Goal: Task Accomplishment & Management: Manage account settings

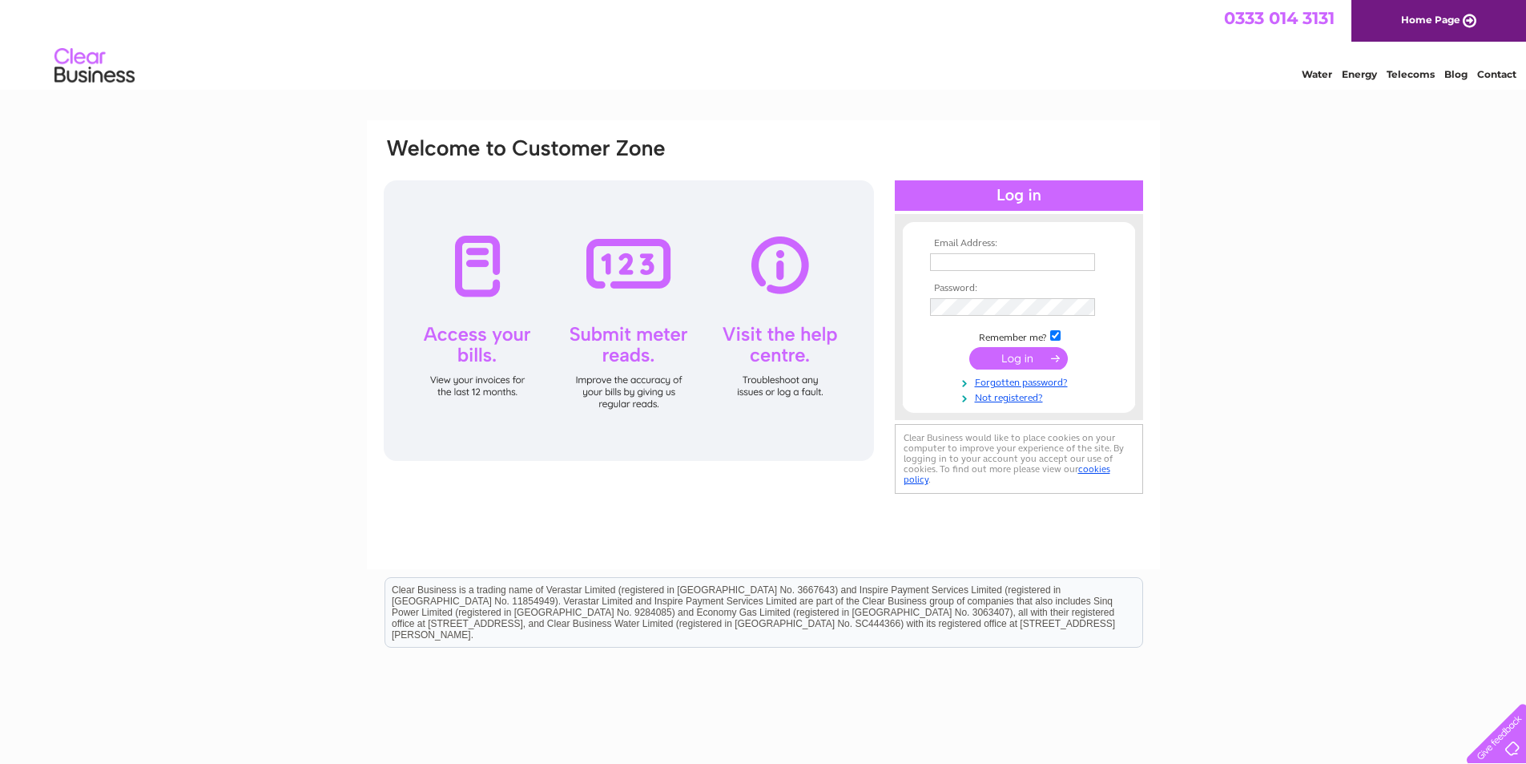
click at [1047, 263] on input "text" at bounding box center [1012, 262] width 165 height 18
type input "claire@smartmoveestateagents.co.uk"
drag, startPoint x: 1023, startPoint y: 357, endPoint x: 1015, endPoint y: 362, distance: 9.8
click at [1020, 360] on input "submit" at bounding box center [1018, 360] width 99 height 22
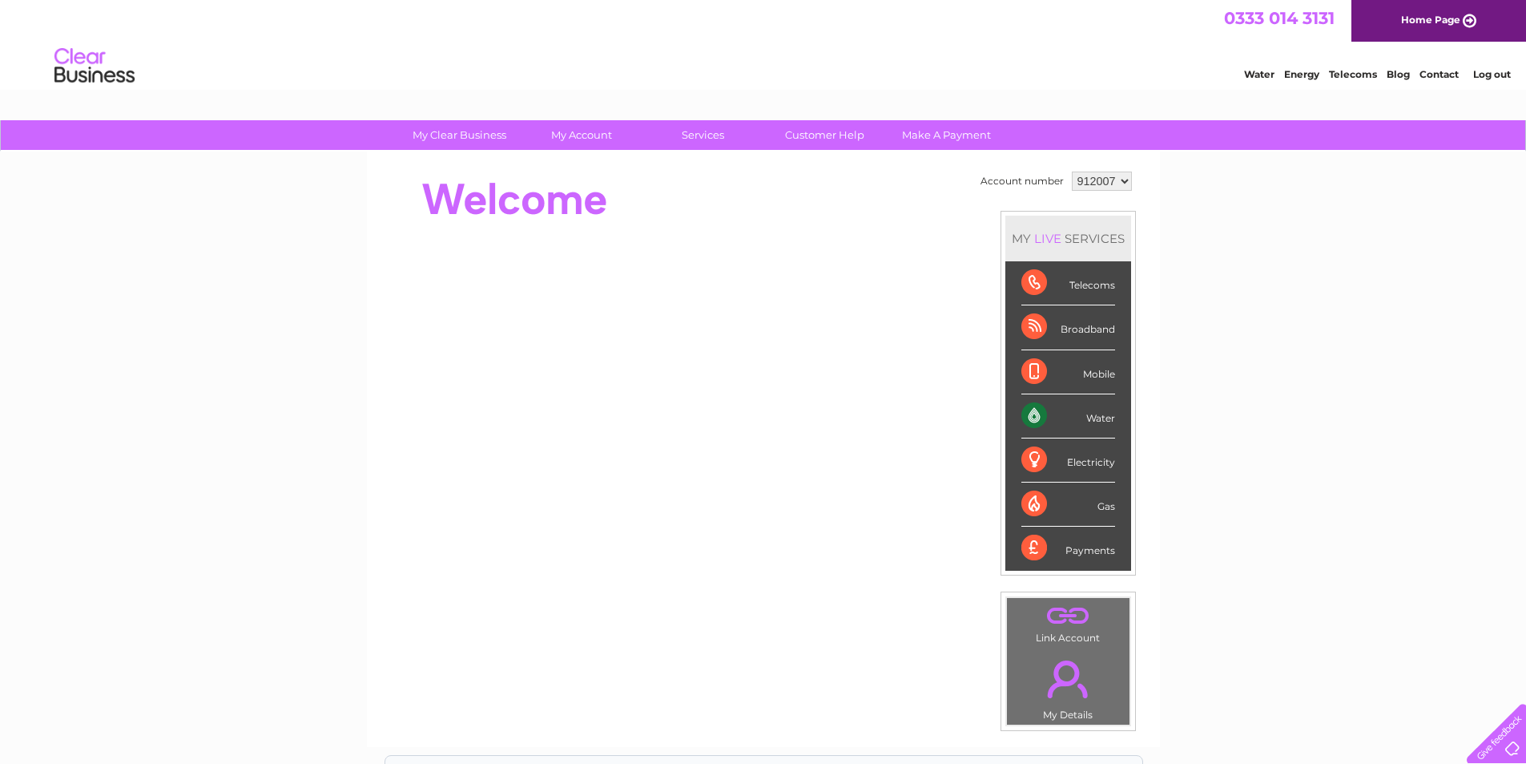
click at [1076, 413] on div "Water" at bounding box center [1068, 416] width 94 height 44
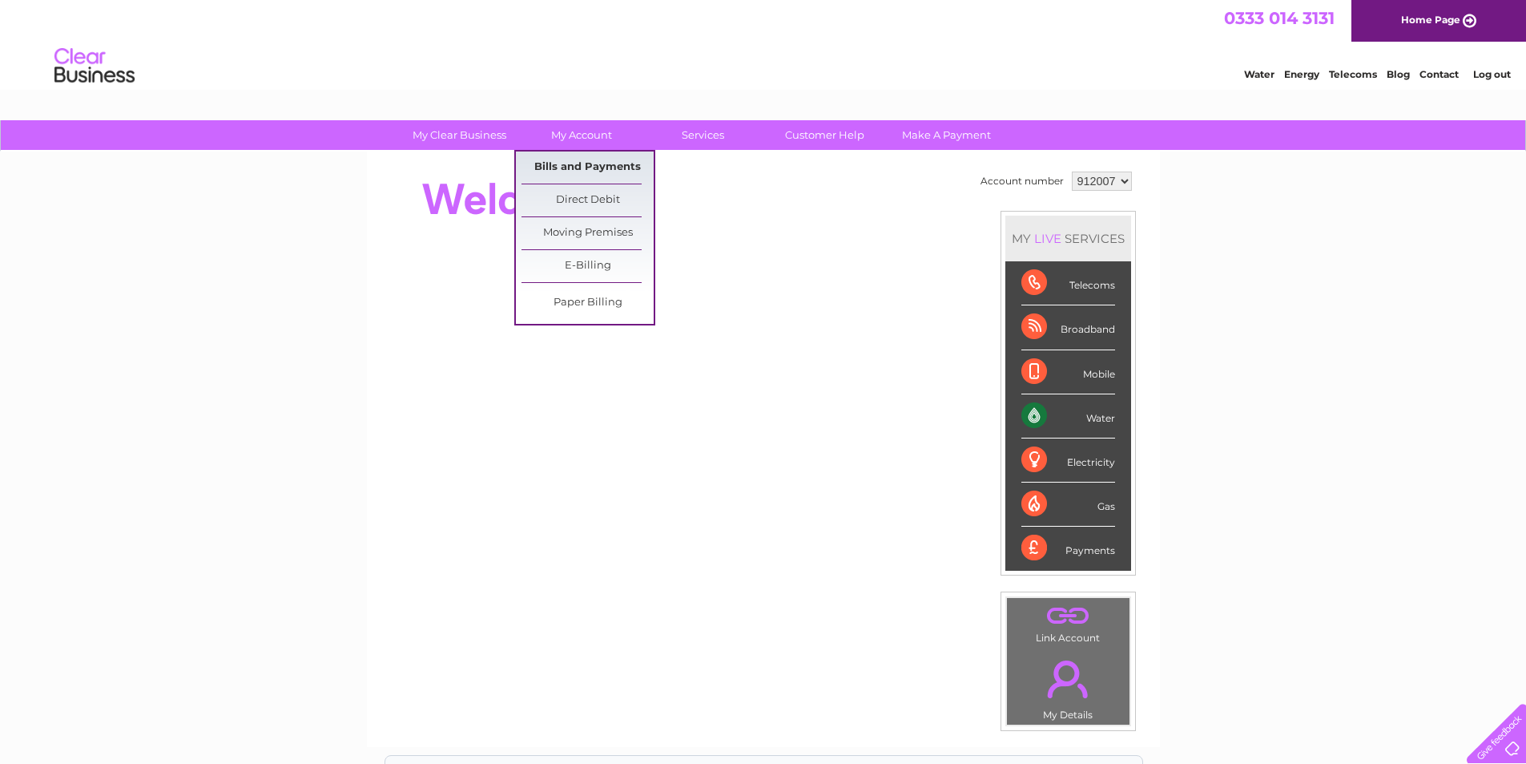
click at [595, 166] on link "Bills and Payments" at bounding box center [588, 167] width 132 height 32
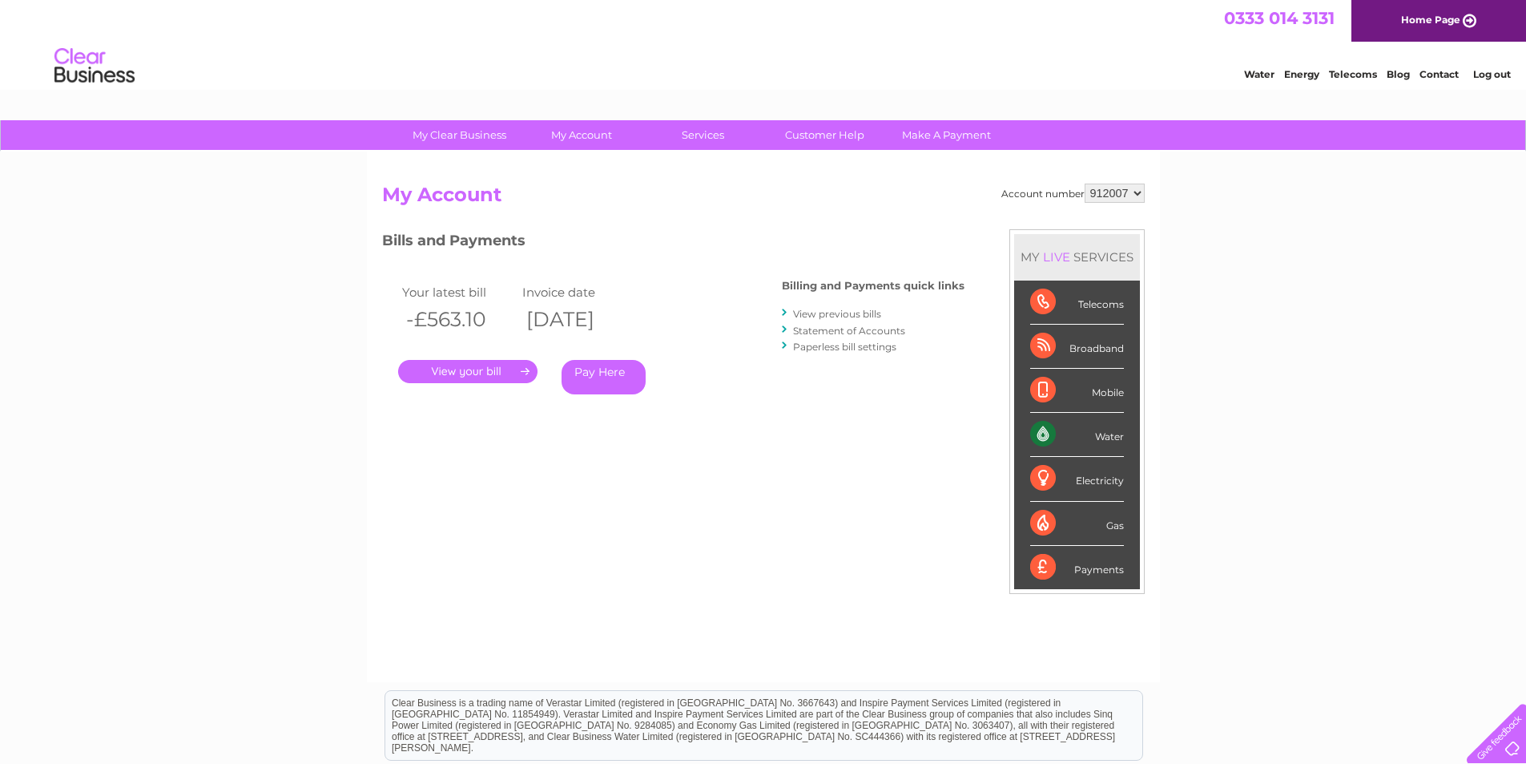
click at [486, 370] on link "." at bounding box center [467, 371] width 139 height 23
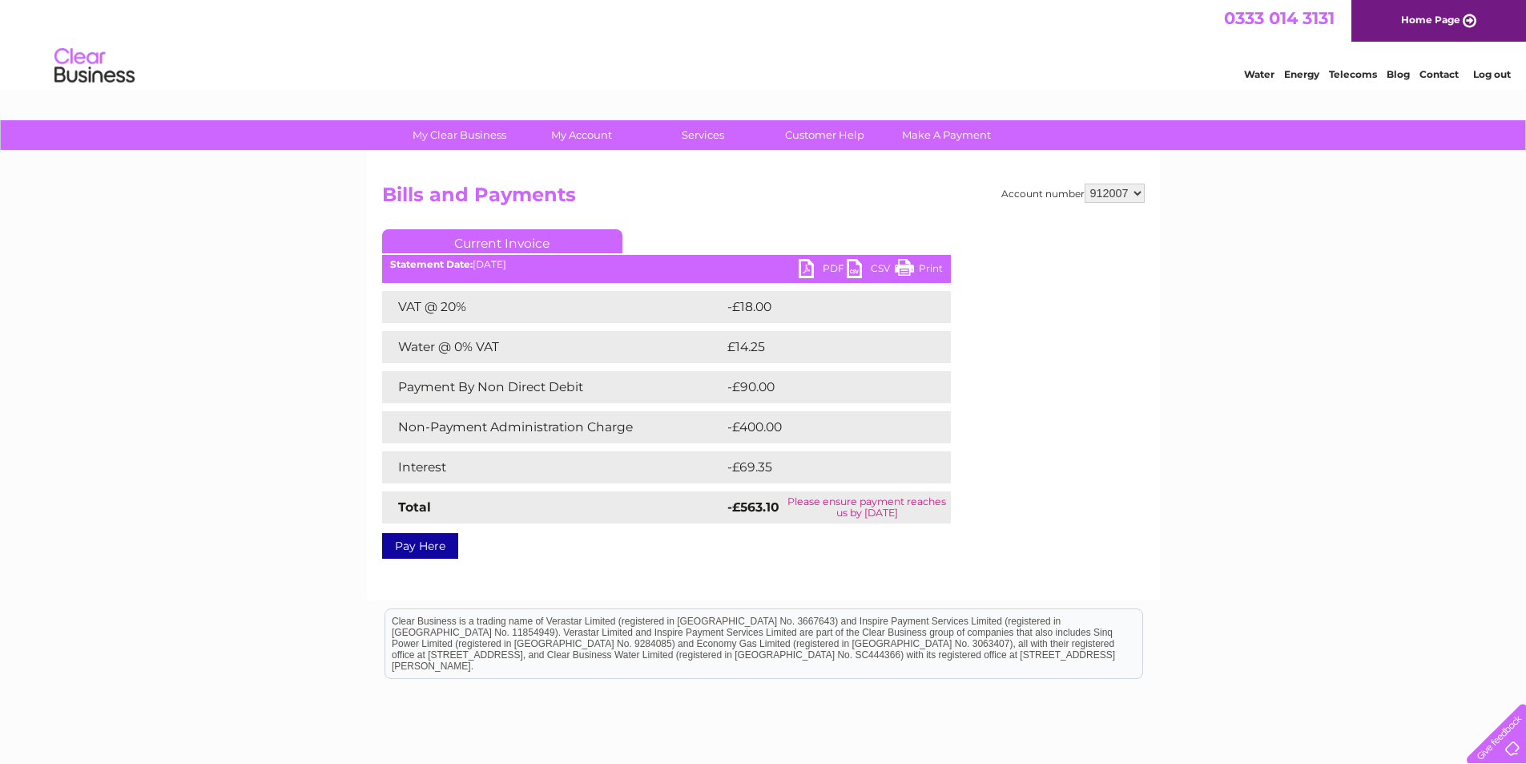
click at [822, 266] on link "PDF" at bounding box center [823, 270] width 48 height 23
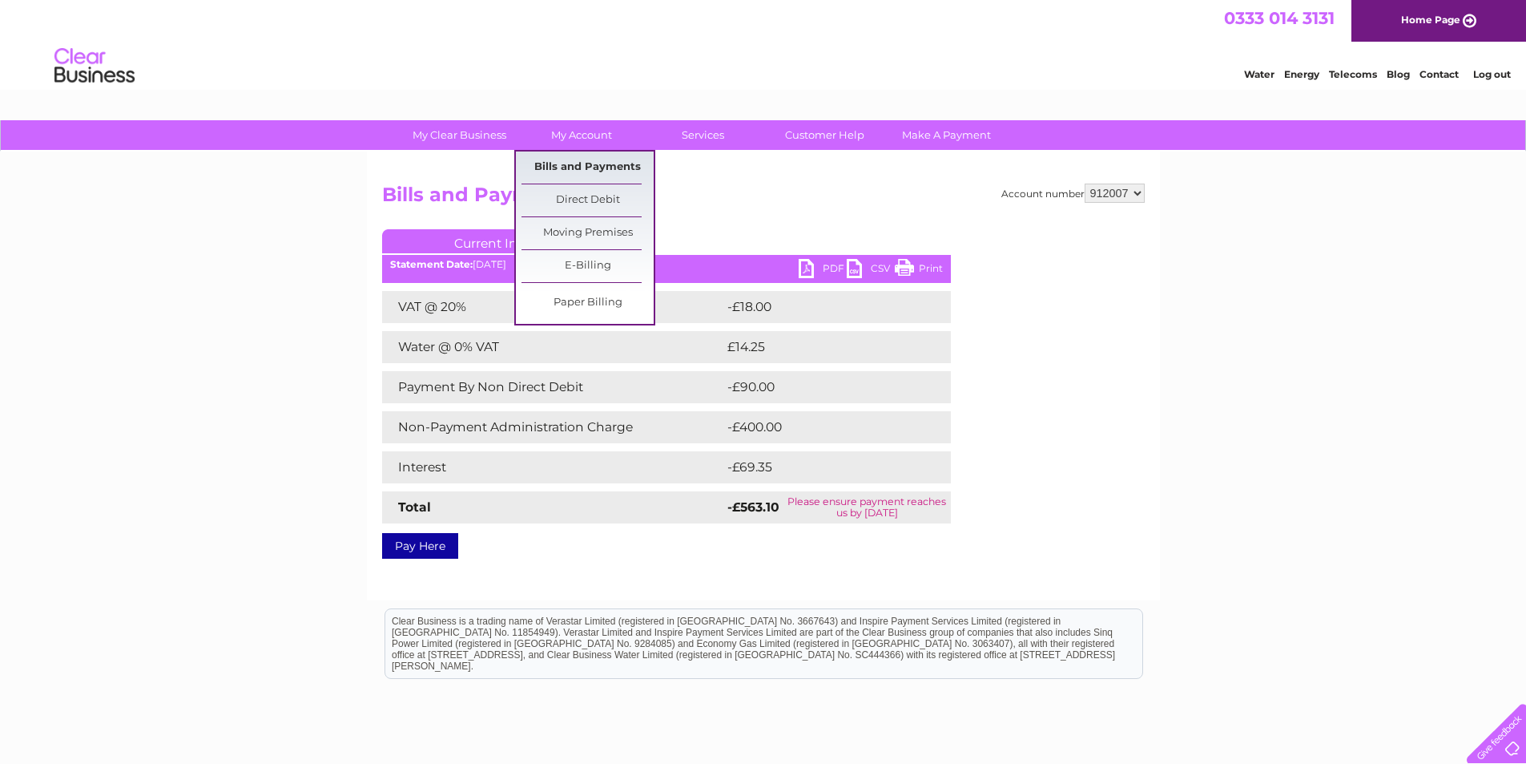
click at [578, 160] on link "Bills and Payments" at bounding box center [588, 167] width 132 height 32
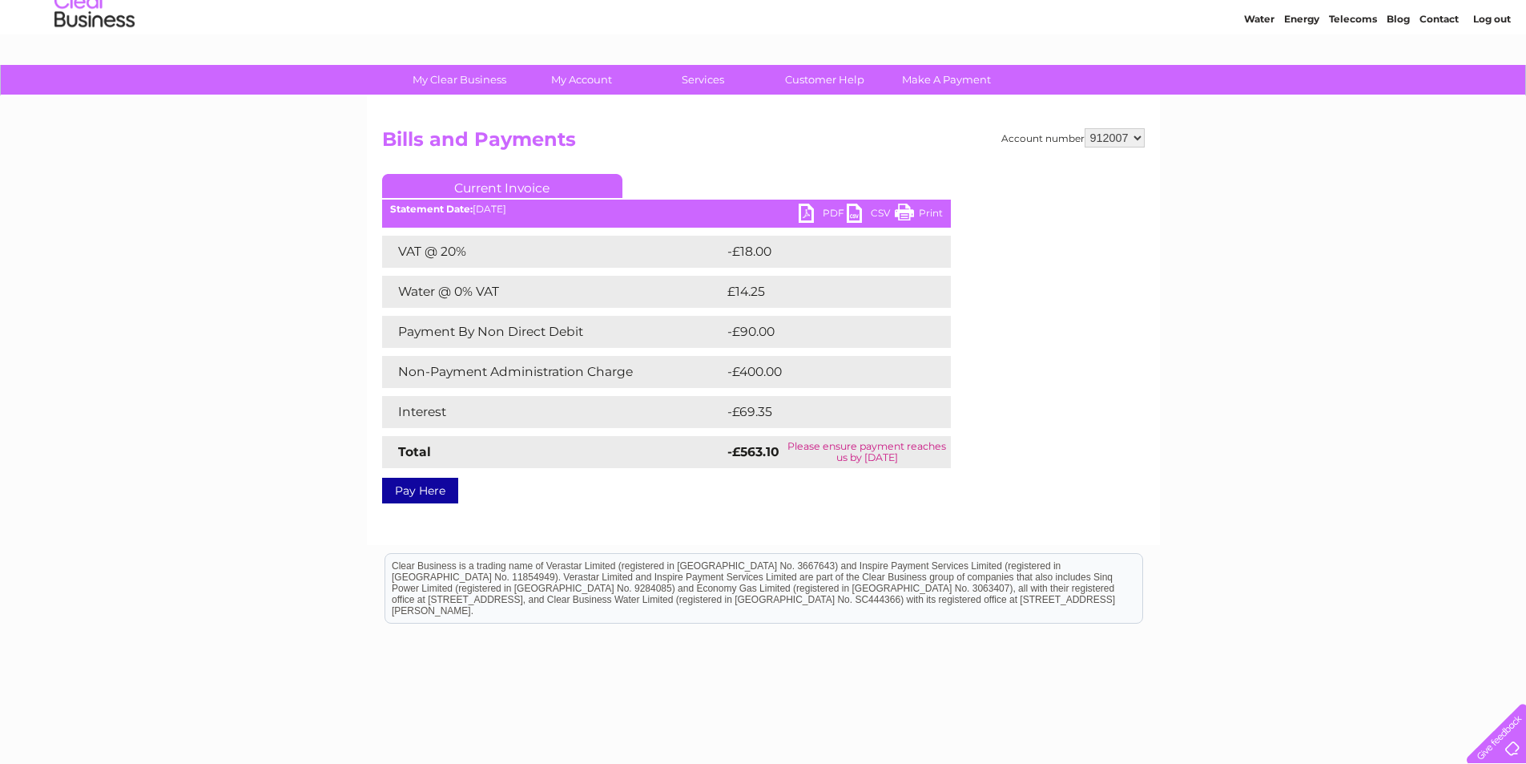
scroll to position [115, 0]
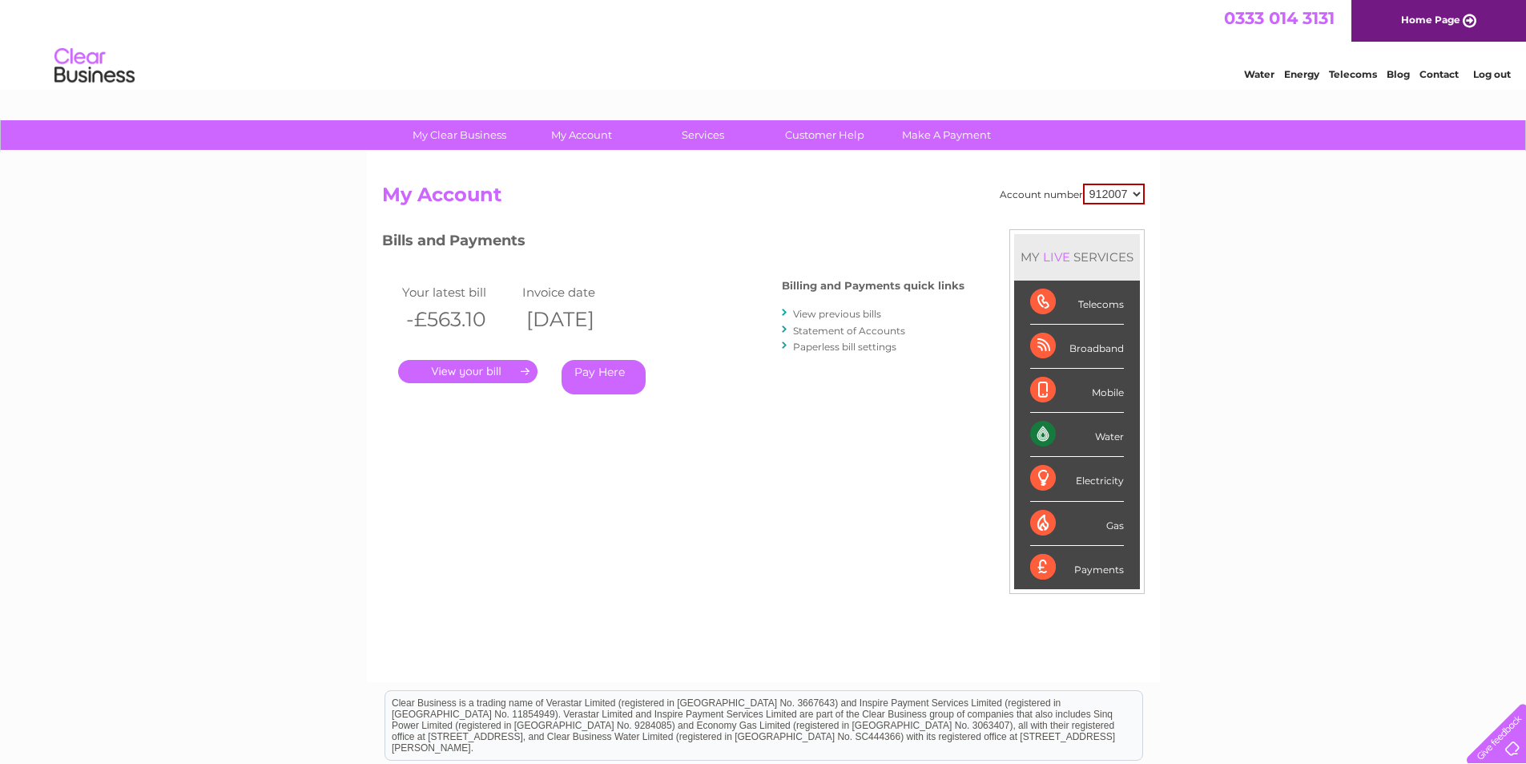
click at [855, 328] on link "Statement of Accounts" at bounding box center [849, 330] width 112 height 12
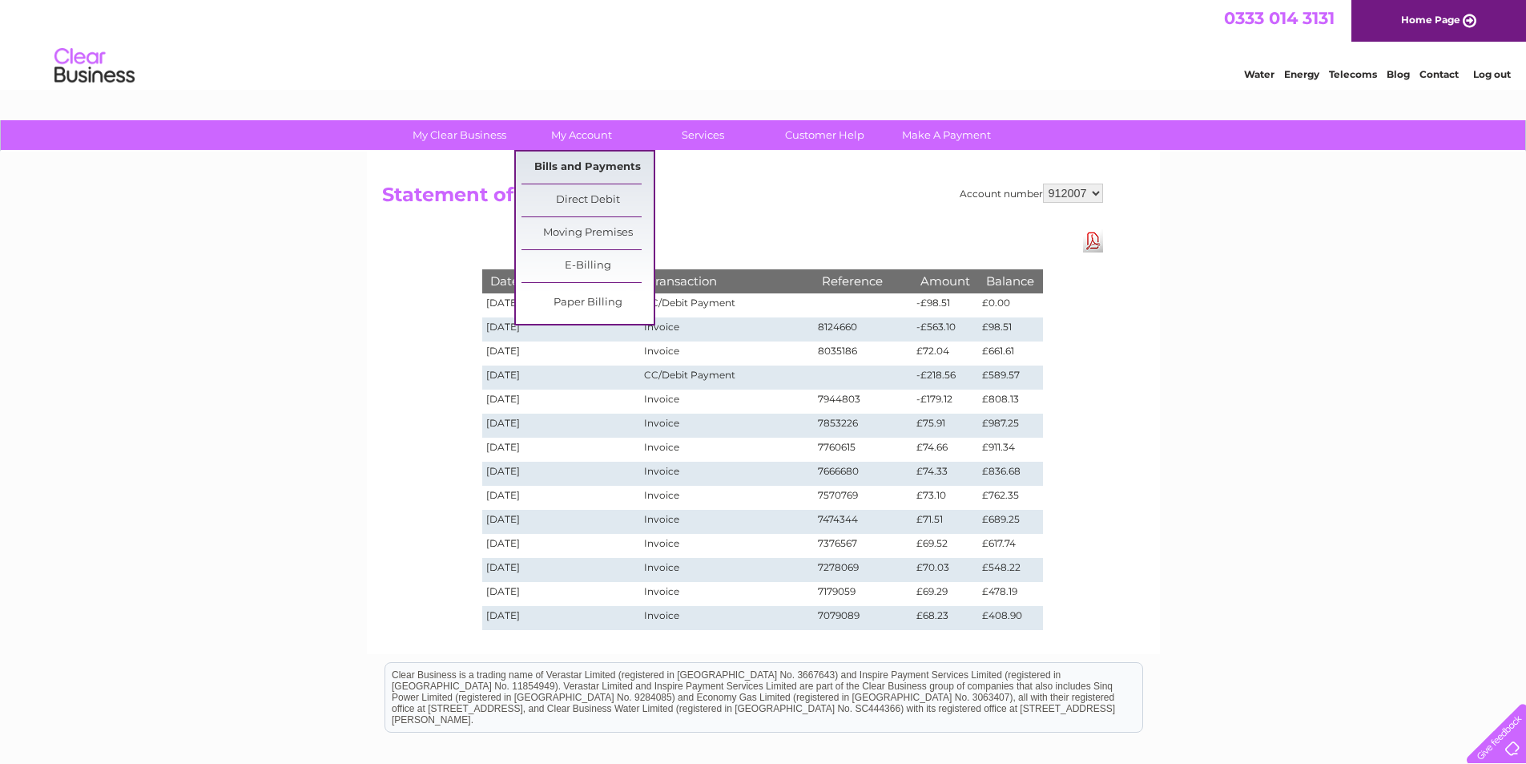
click at [575, 171] on link "Bills and Payments" at bounding box center [588, 167] width 132 height 32
click at [588, 167] on link "Bills and Payments" at bounding box center [588, 167] width 132 height 32
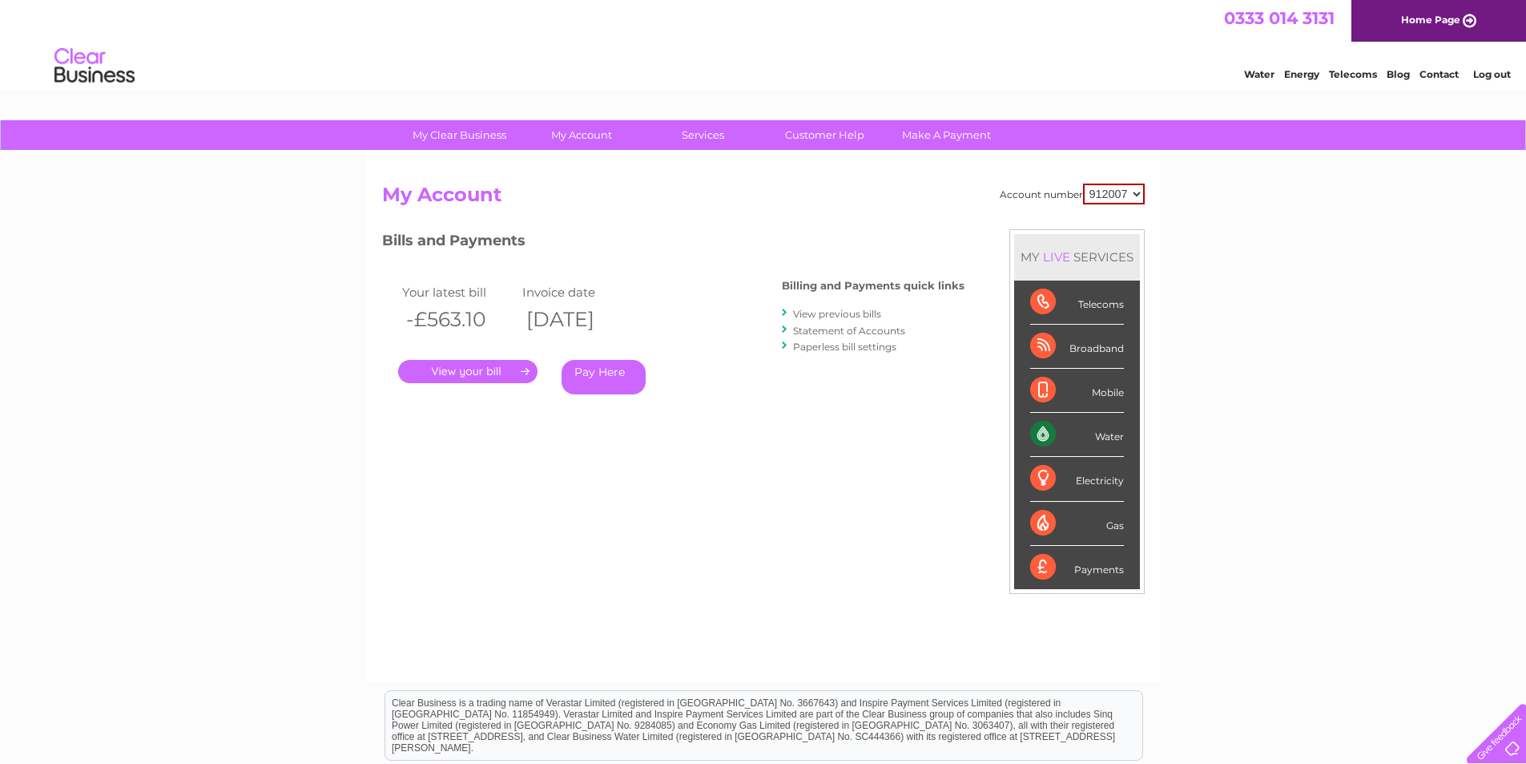
click at [812, 313] on link "View previous bills" at bounding box center [837, 314] width 88 height 12
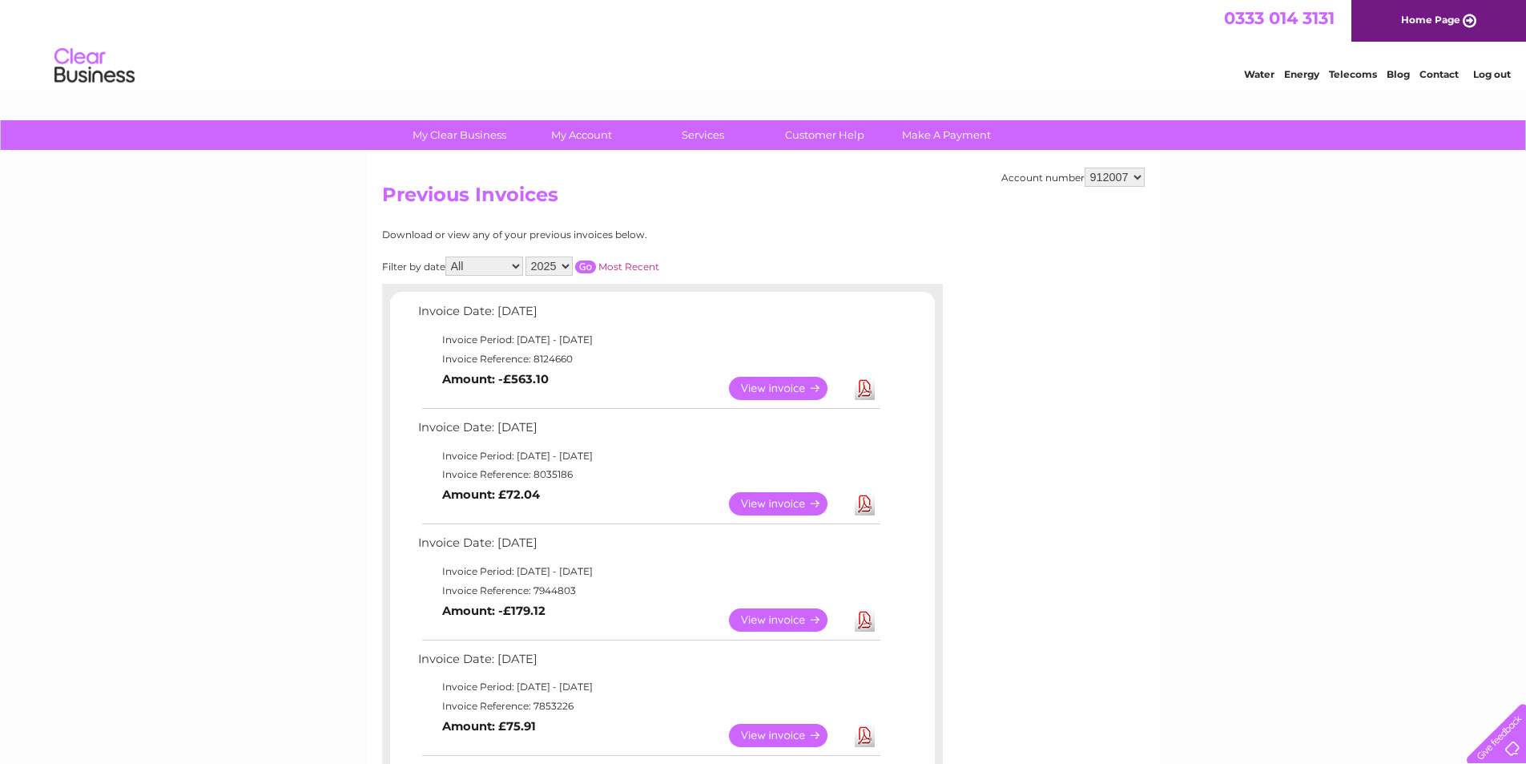
click at [788, 503] on link "View" at bounding box center [788, 503] width 118 height 23
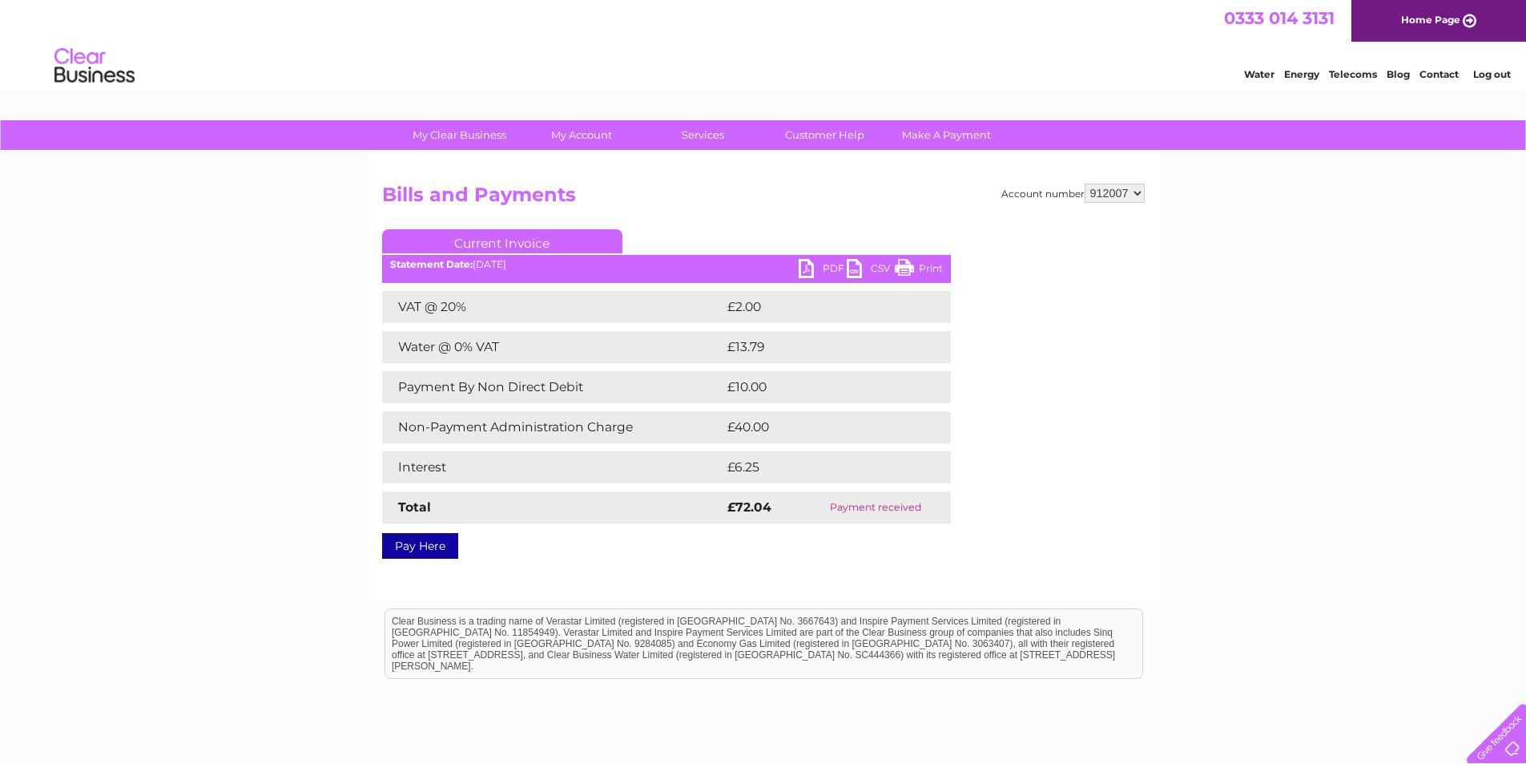
click at [1112, 491] on div "Account number 912007 Bills and Payments Current Invoice PDF CSV Print £2.00" at bounding box center [763, 367] width 763 height 369
click at [1485, 75] on link "Log out" at bounding box center [1492, 74] width 38 height 12
